Goal: Navigation & Orientation: Find specific page/section

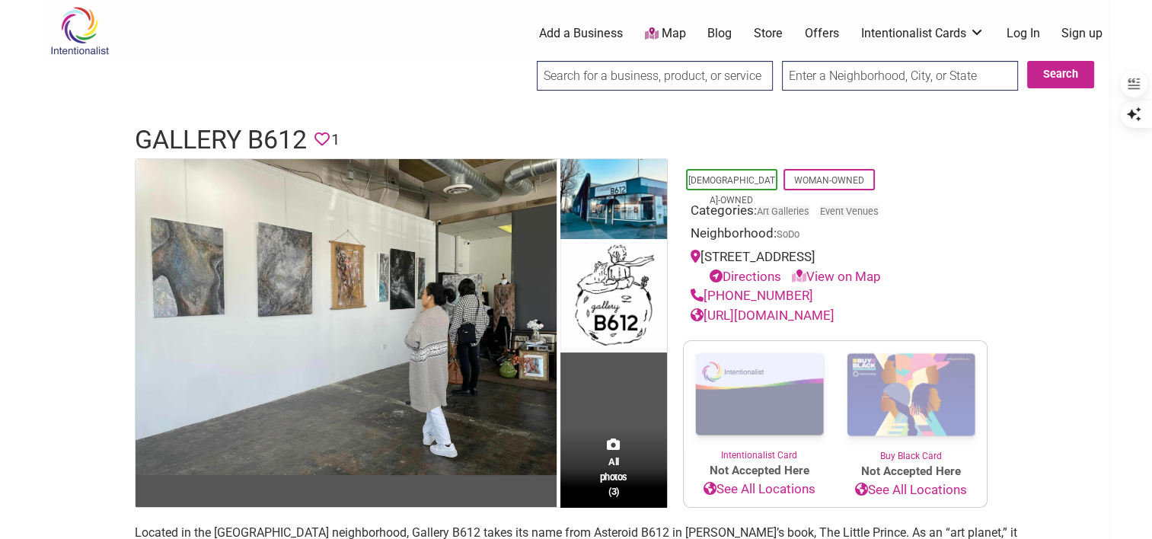
click at [826, 30] on link "Offers" at bounding box center [822, 33] width 34 height 17
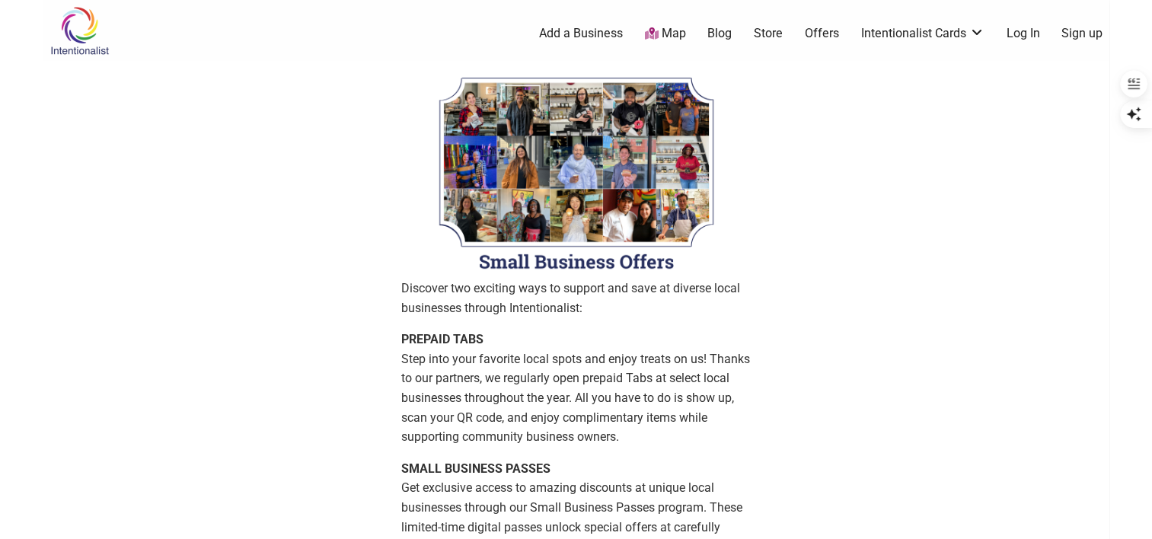
click at [713, 37] on link "Blog" at bounding box center [719, 33] width 24 height 17
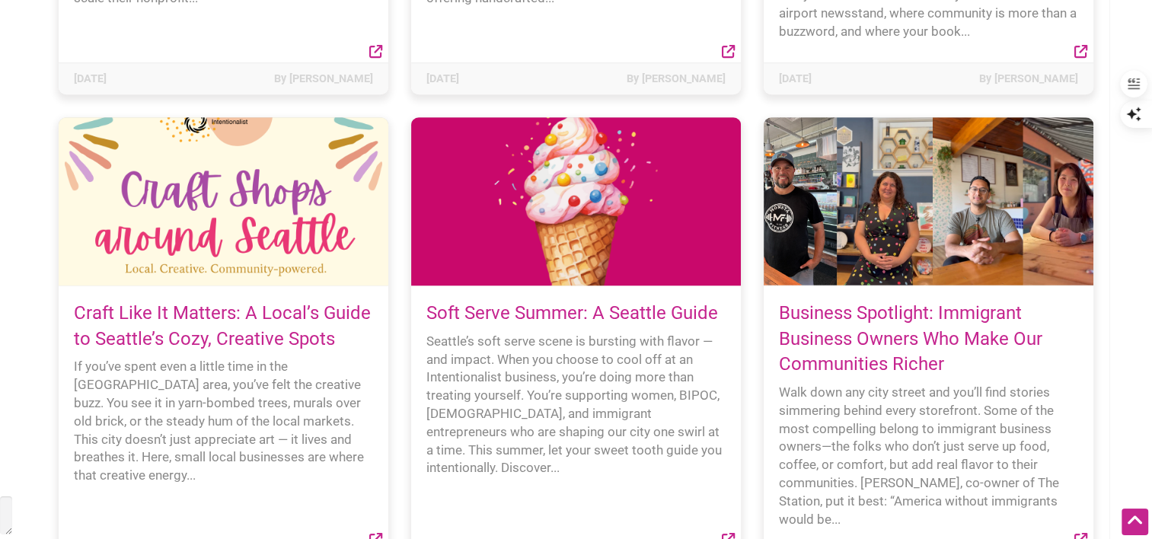
scroll to position [1040, 0]
